Goal: Information Seeking & Learning: Find specific fact

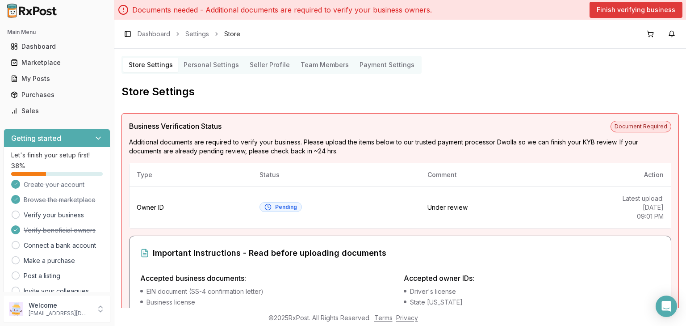
click at [621, 7] on button "Finish verifying business" at bounding box center [636, 10] width 93 height 16
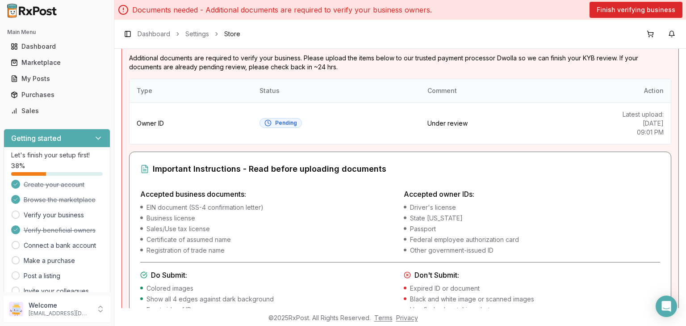
scroll to position [34, 0]
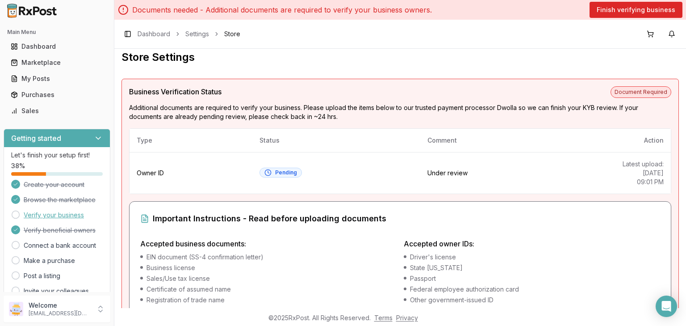
click at [42, 217] on link "Verify your business" at bounding box center [54, 214] width 60 height 9
click at [34, 43] on div "Dashboard" at bounding box center [57, 46] width 92 height 9
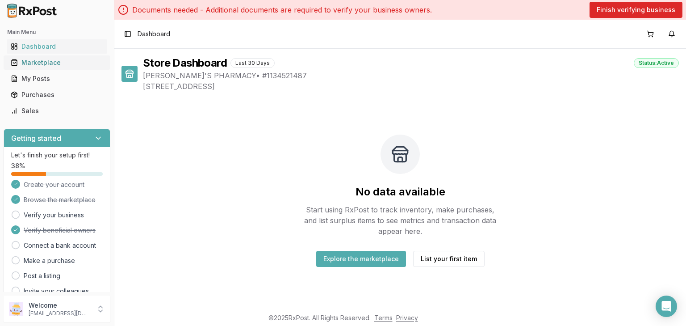
click at [46, 67] on link "Marketplace" at bounding box center [57, 63] width 100 height 16
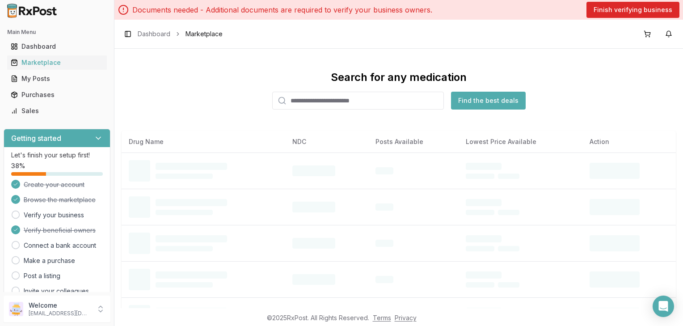
click at [317, 90] on div "Search for any medication Find the best deals" at bounding box center [399, 89] width 554 height 39
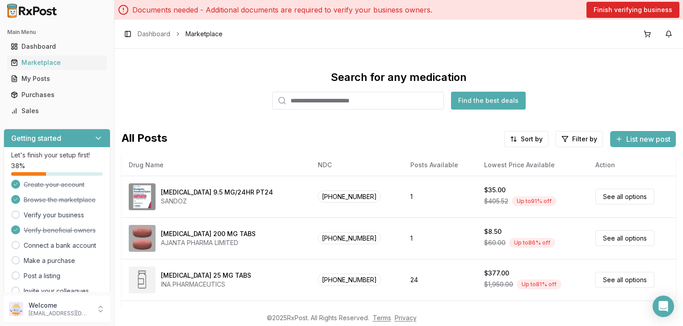
click at [307, 99] on input "search" at bounding box center [358, 101] width 172 height 18
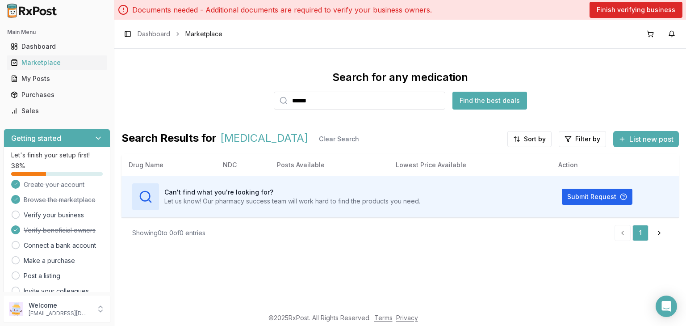
click at [419, 101] on input "******" at bounding box center [360, 101] width 172 height 18
type input "*"
click at [55, 49] on div "Dashboard" at bounding box center [57, 46] width 92 height 9
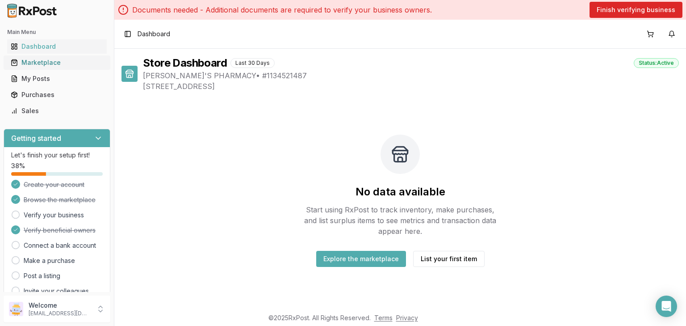
click at [48, 61] on div "Marketplace" at bounding box center [57, 62] width 92 height 9
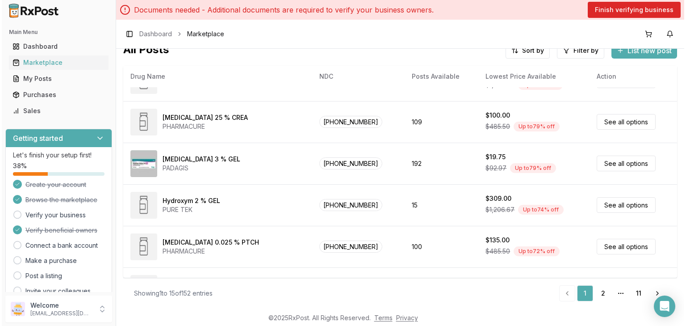
scroll to position [124, 0]
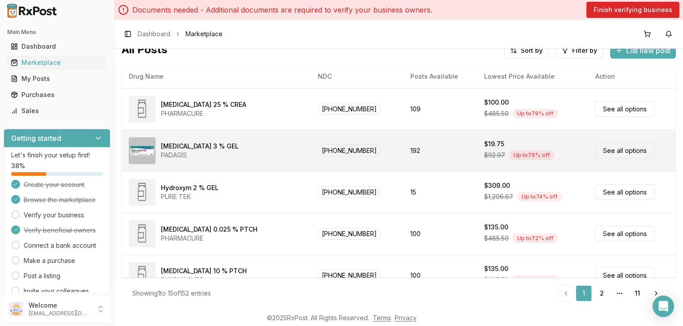
click at [616, 150] on link "See all options" at bounding box center [624, 151] width 59 height 16
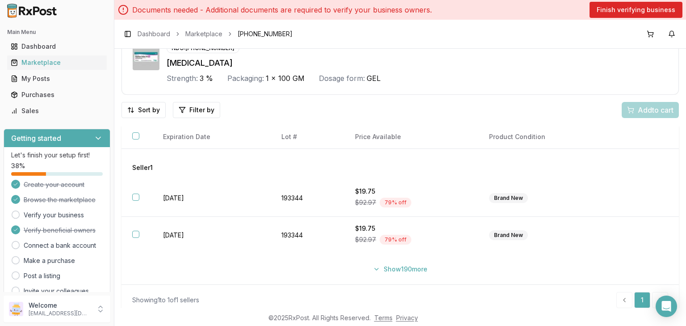
scroll to position [53, 0]
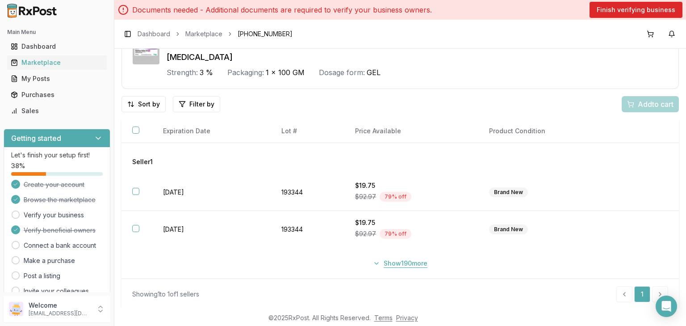
click at [378, 261] on button "Show 190 more" at bounding box center [400, 263] width 65 height 16
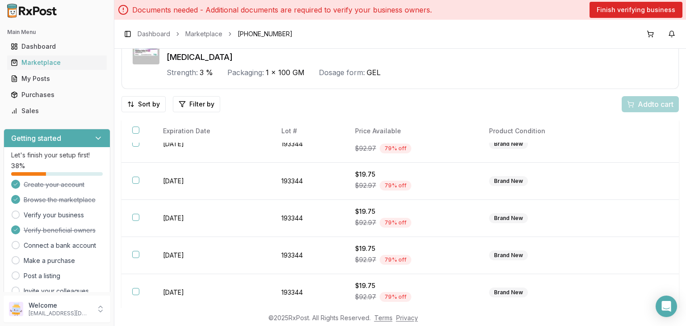
scroll to position [1334, 0]
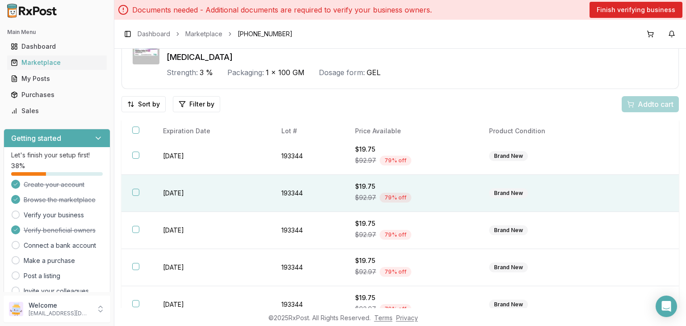
click at [281, 193] on td "193344" at bounding box center [308, 193] width 74 height 37
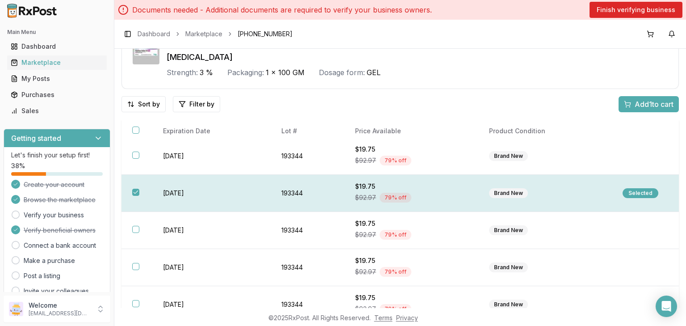
click at [281, 193] on td "193344" at bounding box center [308, 193] width 74 height 37
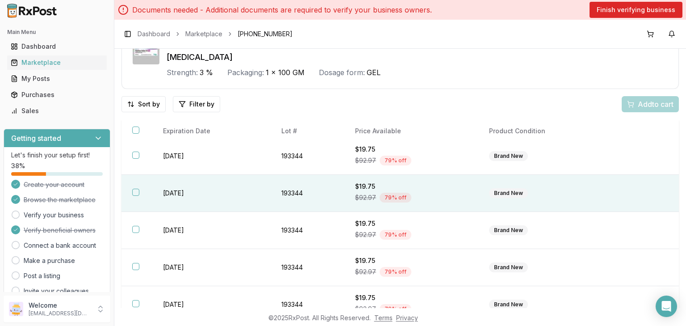
click at [281, 193] on td "193344" at bounding box center [308, 193] width 74 height 37
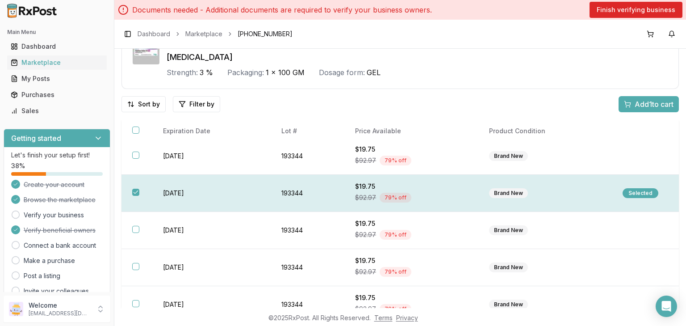
click at [281, 193] on td "193344" at bounding box center [308, 193] width 74 height 37
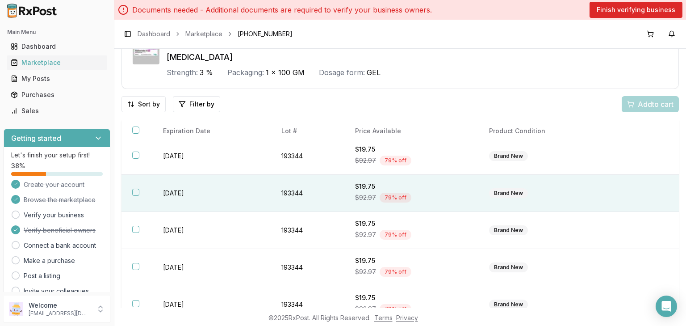
click at [281, 193] on td "193344" at bounding box center [308, 193] width 74 height 37
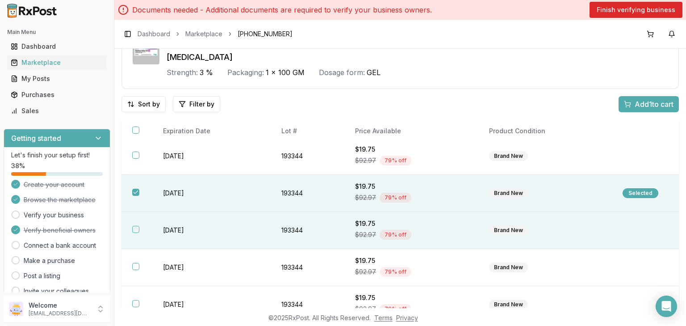
click at [276, 218] on td "193344" at bounding box center [308, 230] width 74 height 37
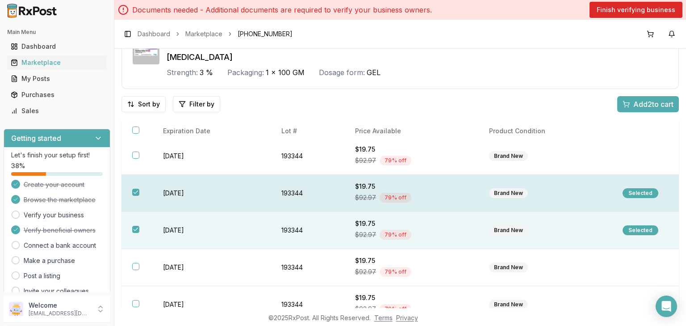
click at [245, 192] on td "[DATE]" at bounding box center [211, 193] width 118 height 37
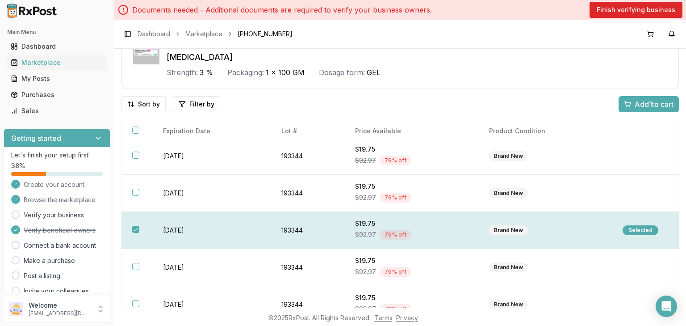
click at [240, 212] on td "[DATE]" at bounding box center [211, 230] width 118 height 37
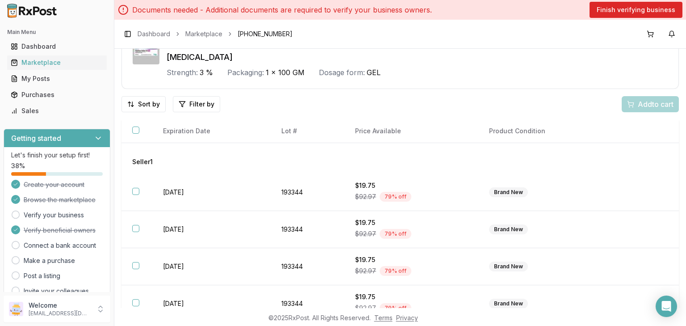
scroll to position [0, 0]
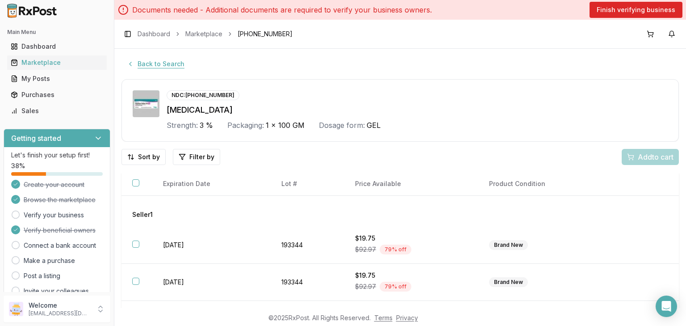
click at [158, 65] on button "Back to Search" at bounding box center [156, 64] width 68 height 16
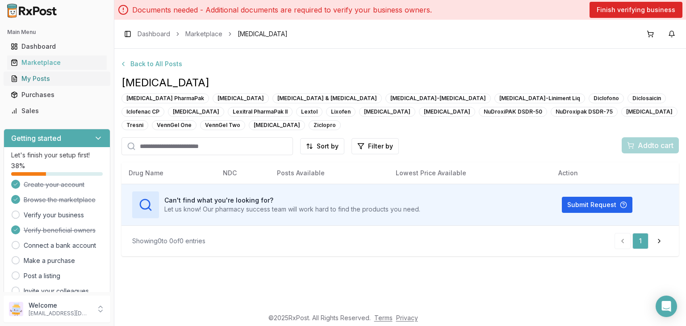
click at [67, 82] on div "My Posts" at bounding box center [57, 78] width 92 height 9
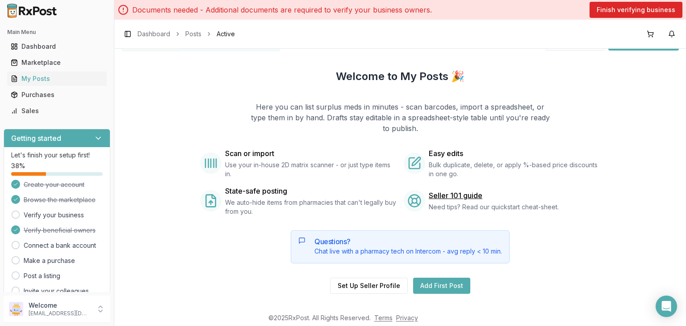
scroll to position [92, 0]
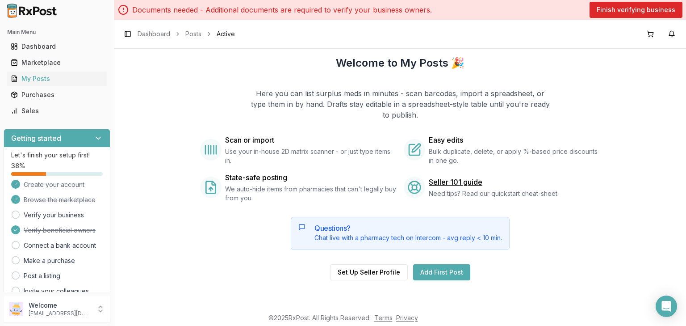
click at [250, 164] on span "Use your in-house 2D matrix scanner - or just type items in." at bounding box center [311, 156] width 172 height 18
